Goal: Task Accomplishment & Management: Manage account settings

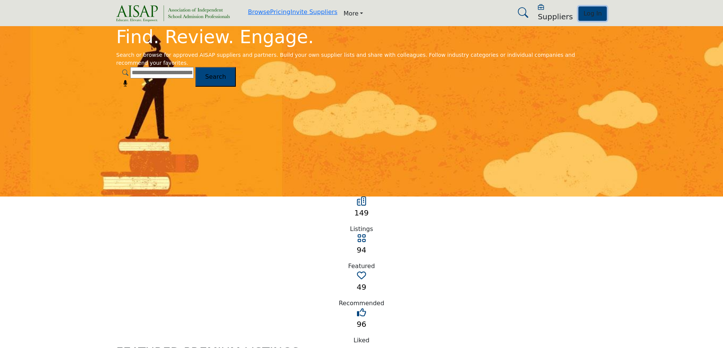
click at [583, 13] on span "Log In" at bounding box center [592, 13] width 19 height 7
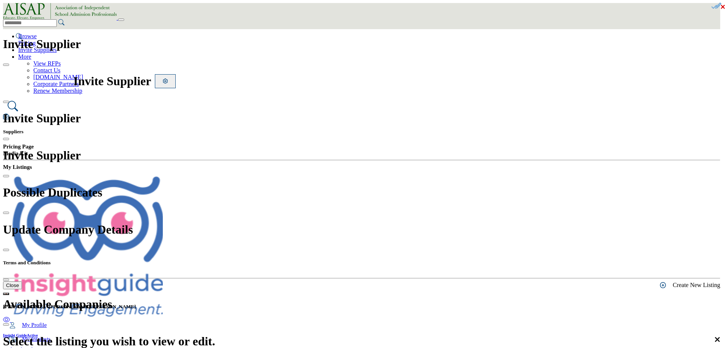
click at [85, 62] on span "*Admin only - not visible to listing owner" at bounding box center [47, 50] width 76 height 24
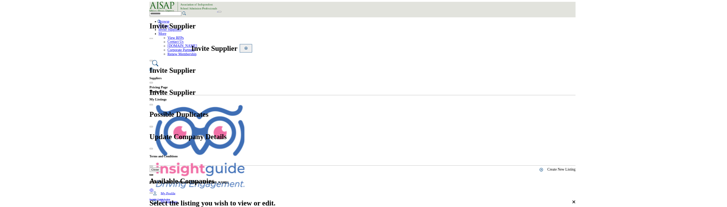
scroll to position [159, 0]
